Goal: Browse casually: Explore the website without a specific task or goal

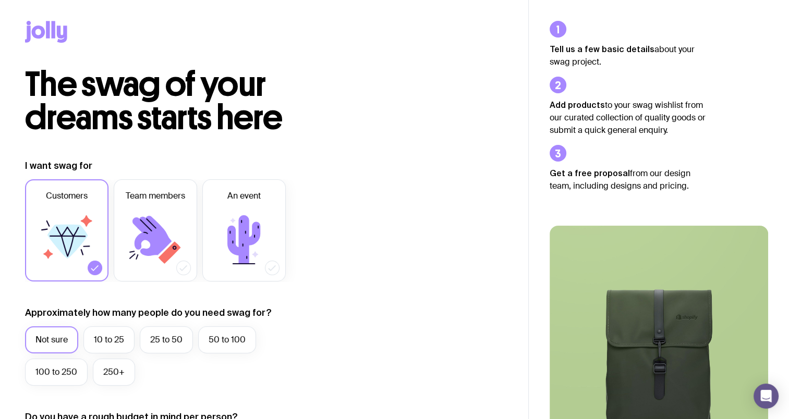
click at [53, 34] on icon at bounding box center [54, 29] width 4 height 17
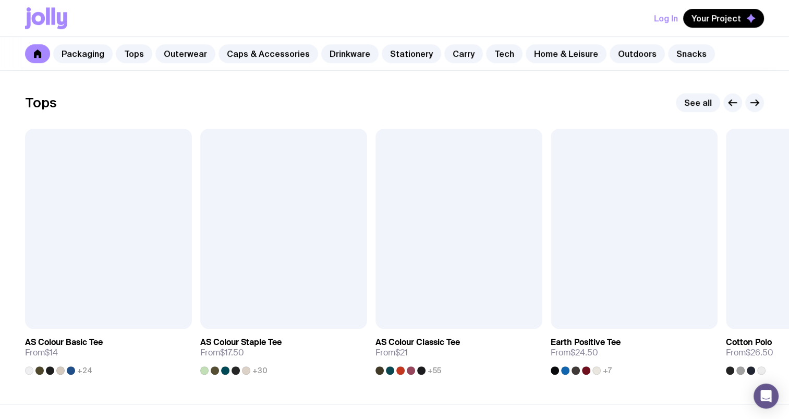
scroll to position [522, 0]
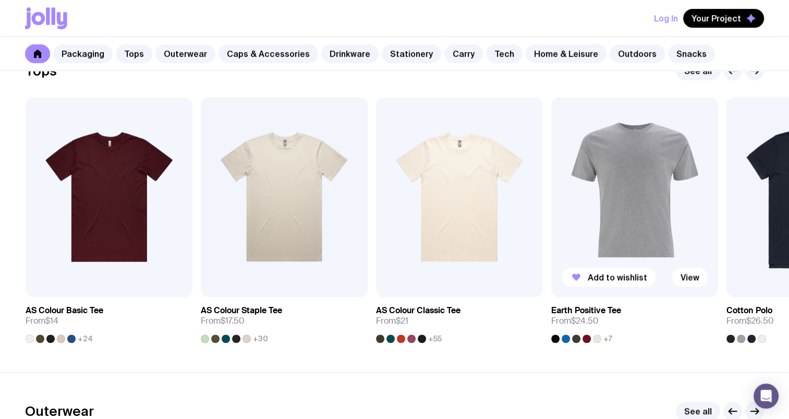
click at [554, 338] on div at bounding box center [555, 339] width 8 height 8
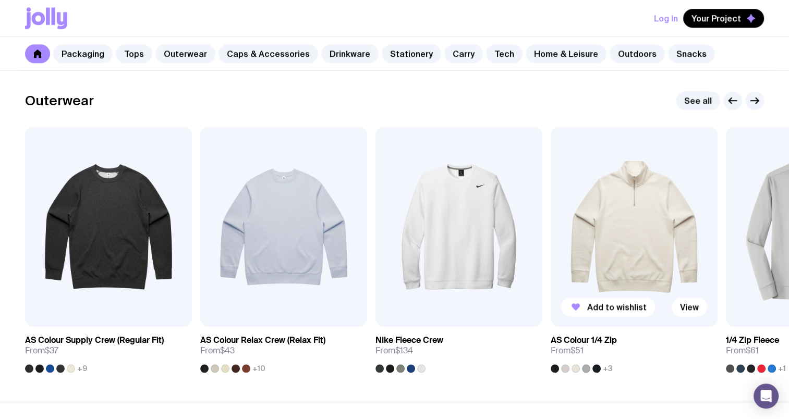
scroll to position [835, 0]
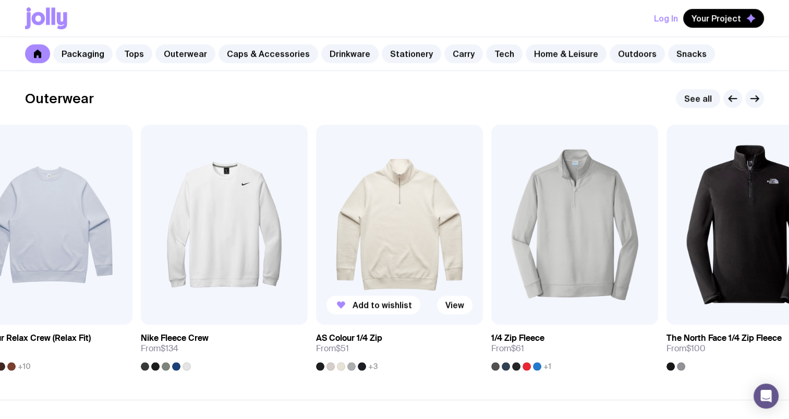
drag, startPoint x: 657, startPoint y: 231, endPoint x: 356, endPoint y: 221, distance: 300.6
click at [359, 221] on img at bounding box center [399, 225] width 167 height 200
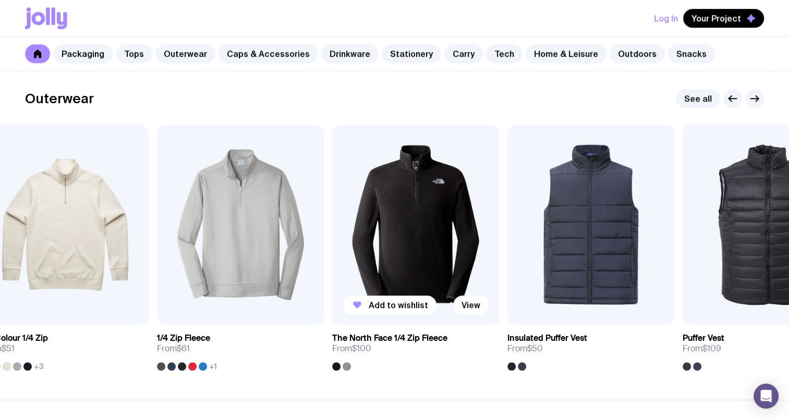
drag, startPoint x: 595, startPoint y: 224, endPoint x: 280, endPoint y: 210, distance: 315.4
click at [332, 210] on img at bounding box center [415, 225] width 167 height 200
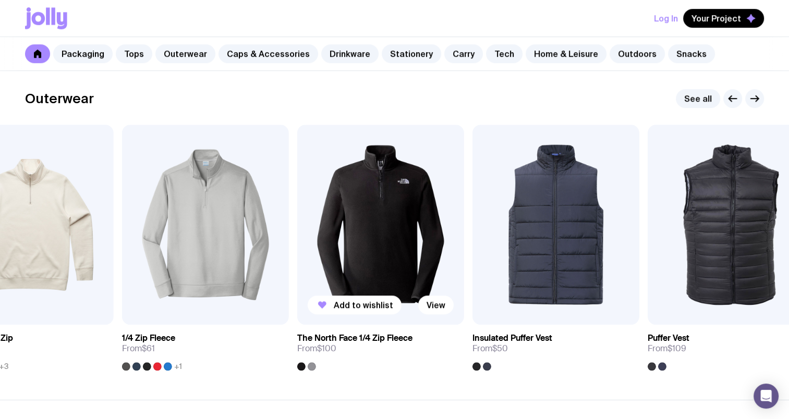
drag, startPoint x: 330, startPoint y: 235, endPoint x: 690, endPoint y: 235, distance: 360.5
click at [464, 239] on img at bounding box center [380, 225] width 167 height 200
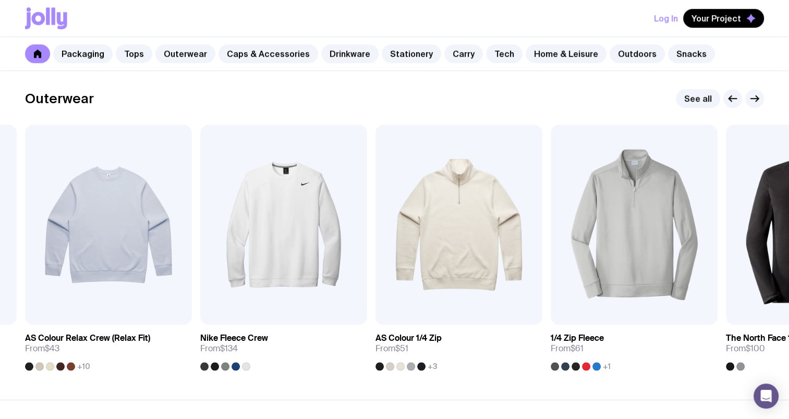
drag, startPoint x: 450, startPoint y: 238, endPoint x: 789, endPoint y: 244, distance: 339.7
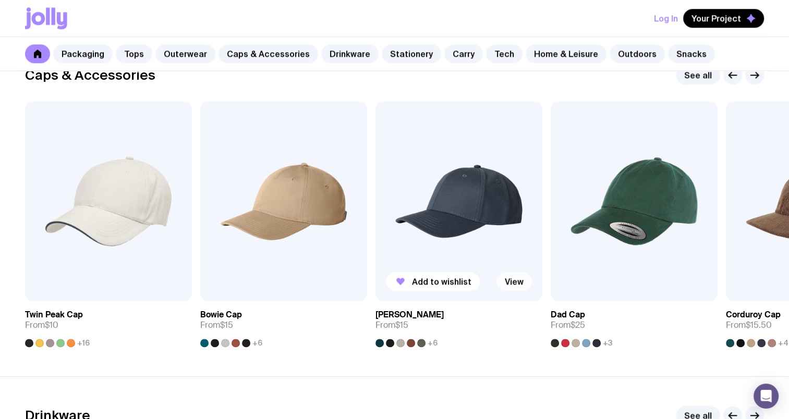
scroll to position [1200, 0]
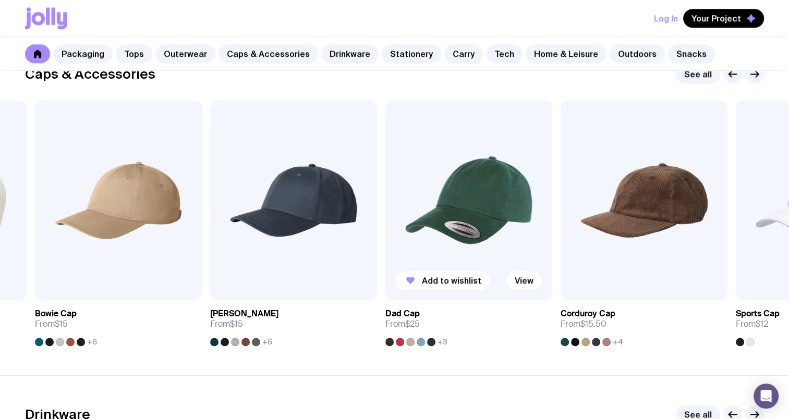
drag, startPoint x: 640, startPoint y: 198, endPoint x: 423, endPoint y: 212, distance: 217.5
click at [427, 210] on img at bounding box center [469, 200] width 167 height 200
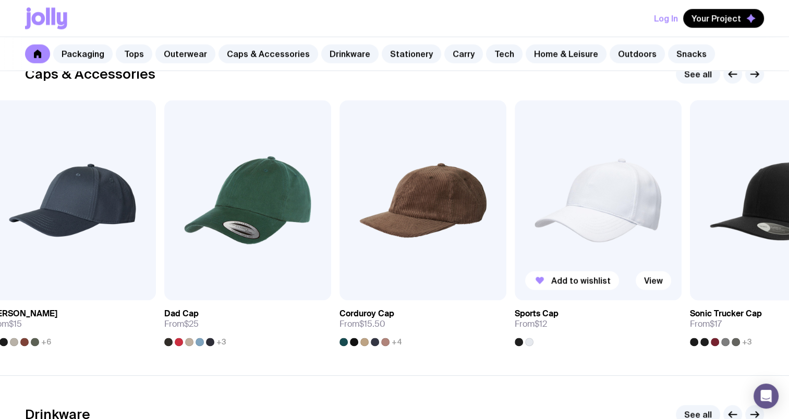
drag, startPoint x: 663, startPoint y: 193, endPoint x: 455, endPoint y: 202, distance: 208.3
click at [515, 202] on img at bounding box center [598, 200] width 167 height 200
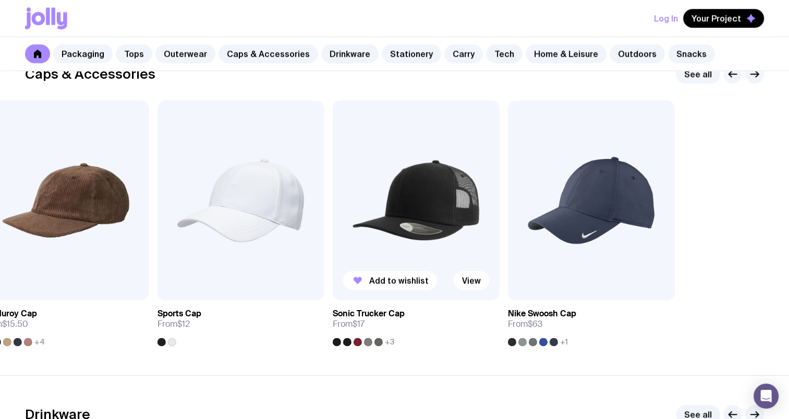
drag, startPoint x: 632, startPoint y: 204, endPoint x: 472, endPoint y: 213, distance: 160.4
click at [474, 214] on div "Add to wishlist View Twin Peak Cap From $10 +16 Add to wishlist View Bowie Cap …" at bounding box center [394, 223] width 739 height 246
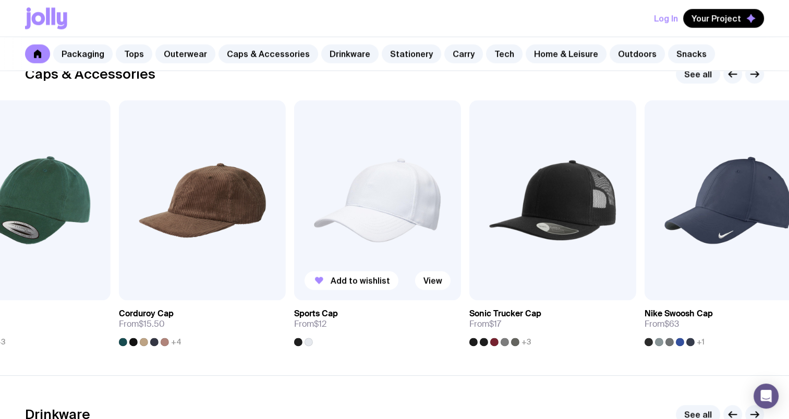
drag, startPoint x: 333, startPoint y: 210, endPoint x: 381, endPoint y: 203, distance: 48.4
click at [381, 203] on img at bounding box center [377, 200] width 167 height 200
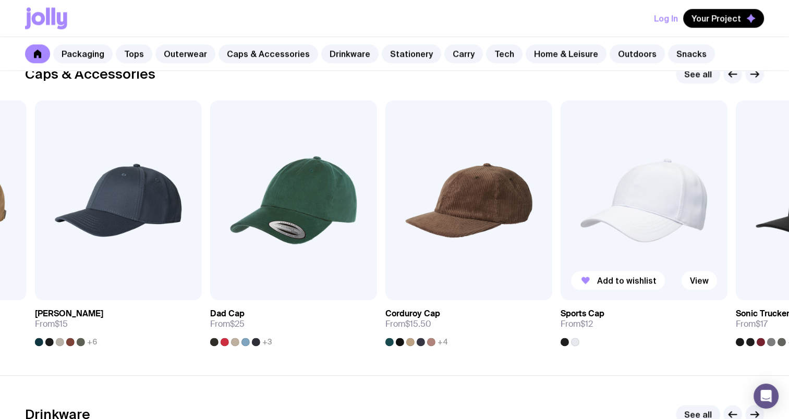
drag, startPoint x: 311, startPoint y: 235, endPoint x: 689, endPoint y: 210, distance: 378.6
click at [688, 210] on img at bounding box center [644, 200] width 167 height 200
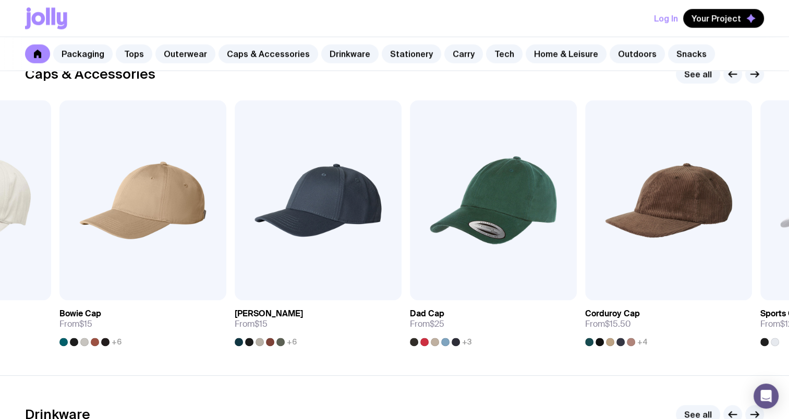
drag, startPoint x: 549, startPoint y: 216, endPoint x: 752, endPoint y: 197, distance: 203.8
click at [752, 197] on div "Add to wishlist View Twin Peak Cap From $10 +16 Add to wishlist View Bowie Cap …" at bounding box center [394, 223] width 739 height 246
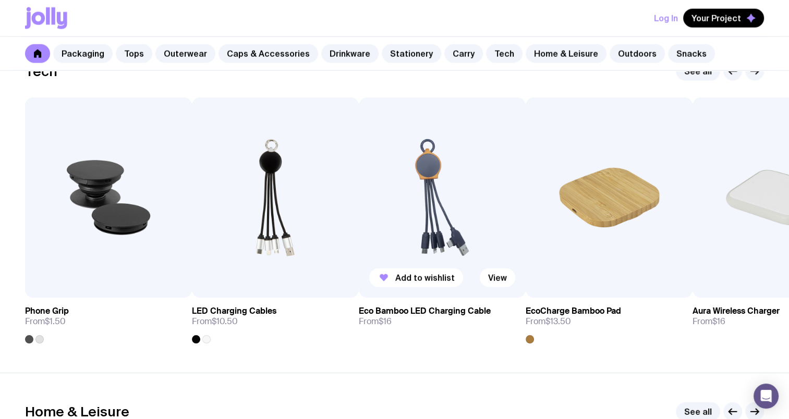
scroll to position [2608, 0]
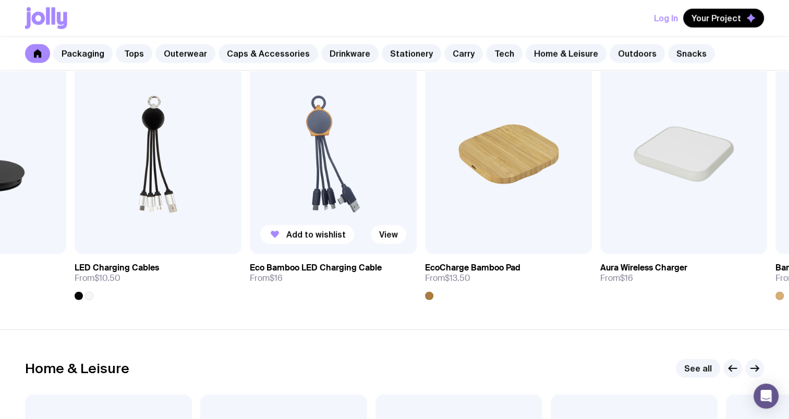
drag, startPoint x: 506, startPoint y: 175, endPoint x: 281, endPoint y: 195, distance: 225.7
click at [283, 195] on img at bounding box center [333, 154] width 167 height 200
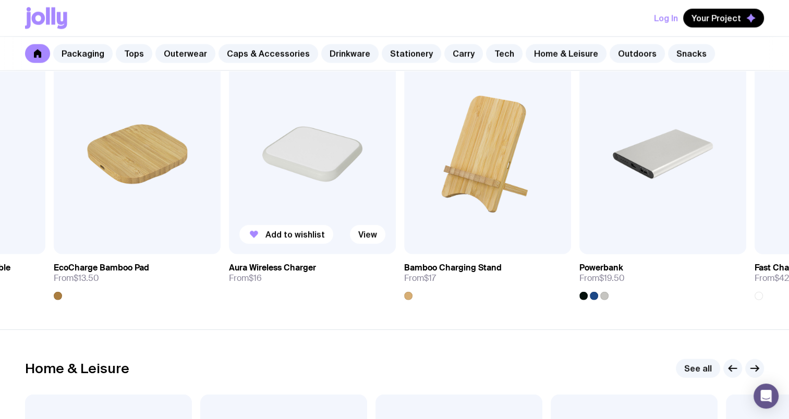
drag, startPoint x: 424, startPoint y: 163, endPoint x: 194, endPoint y: 176, distance: 230.5
click at [229, 174] on img at bounding box center [312, 154] width 167 height 200
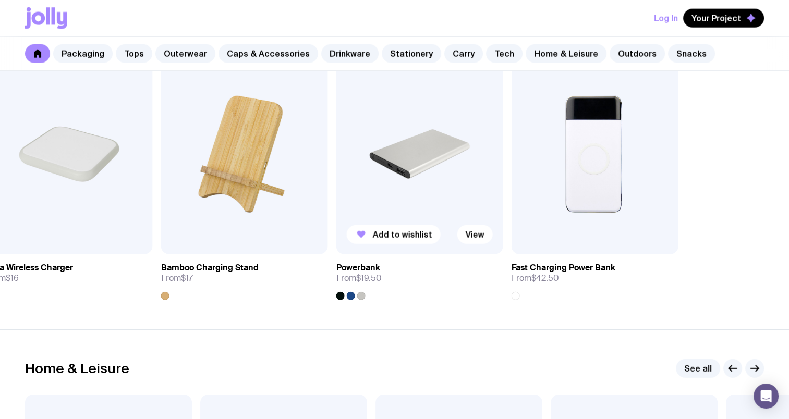
drag, startPoint x: 453, startPoint y: 152, endPoint x: 377, endPoint y: 148, distance: 75.8
click at [377, 148] on img at bounding box center [419, 154] width 167 height 200
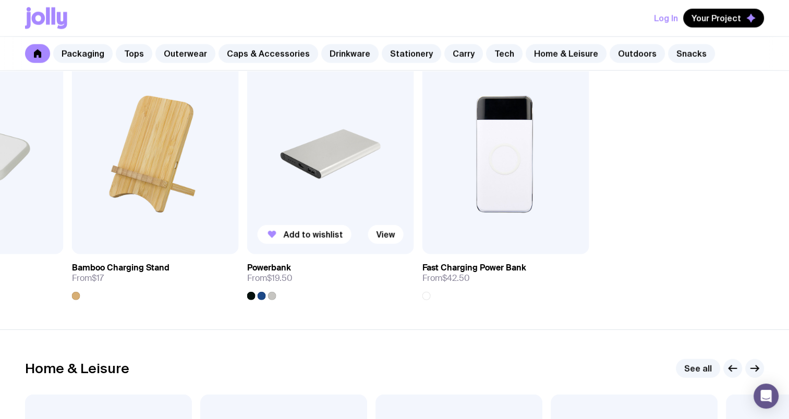
drag, startPoint x: 618, startPoint y: 127, endPoint x: 285, endPoint y: 132, distance: 332.9
click at [285, 132] on div "Add to wishlist View Phone Grip From $1.50 Add to wishlist View LED Charging Ca…" at bounding box center [394, 177] width 739 height 246
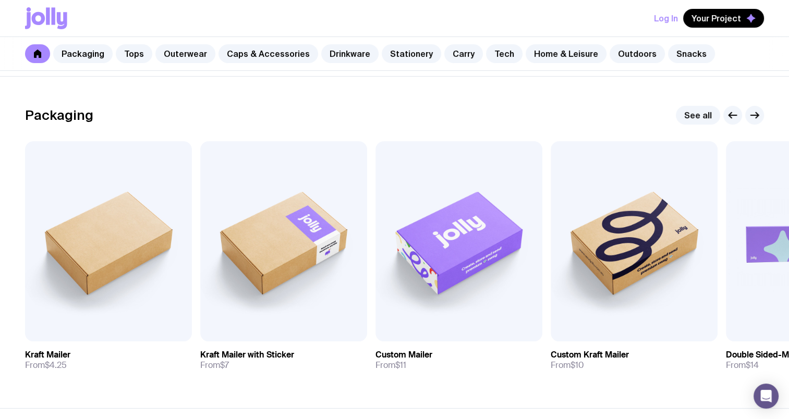
scroll to position [209, 0]
